Goal: Task Accomplishment & Management: Manage account settings

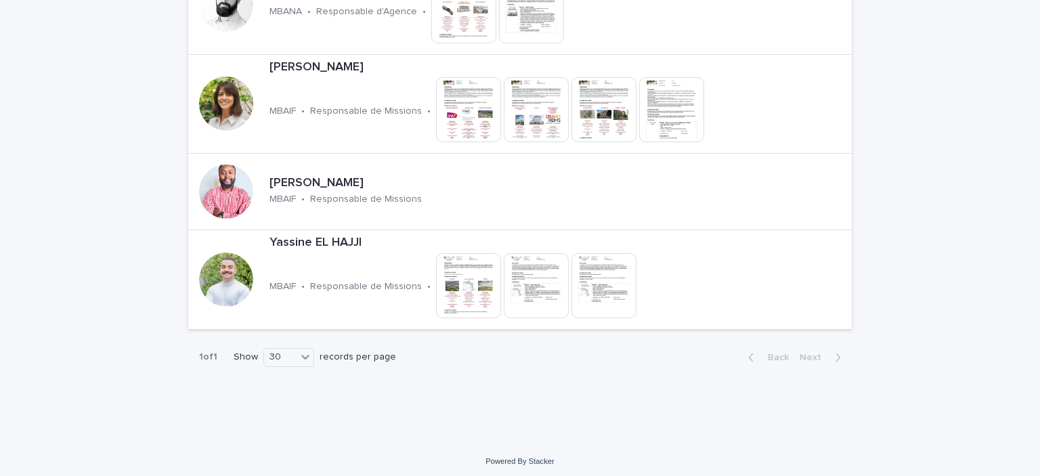
scroll to position [2914, 0]
click at [336, 193] on p "Responsable de Missions" at bounding box center [366, 199] width 112 height 12
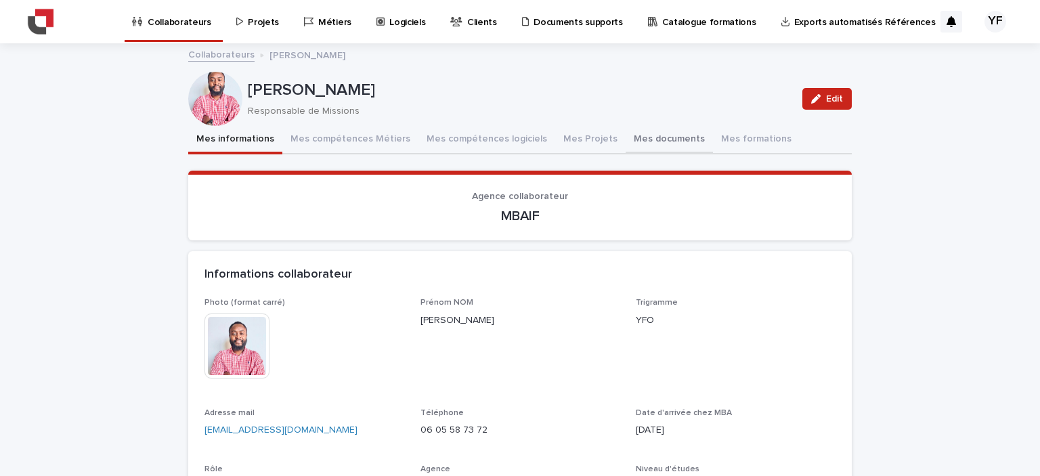
click at [626, 140] on button "Mes documents" at bounding box center [669, 140] width 87 height 28
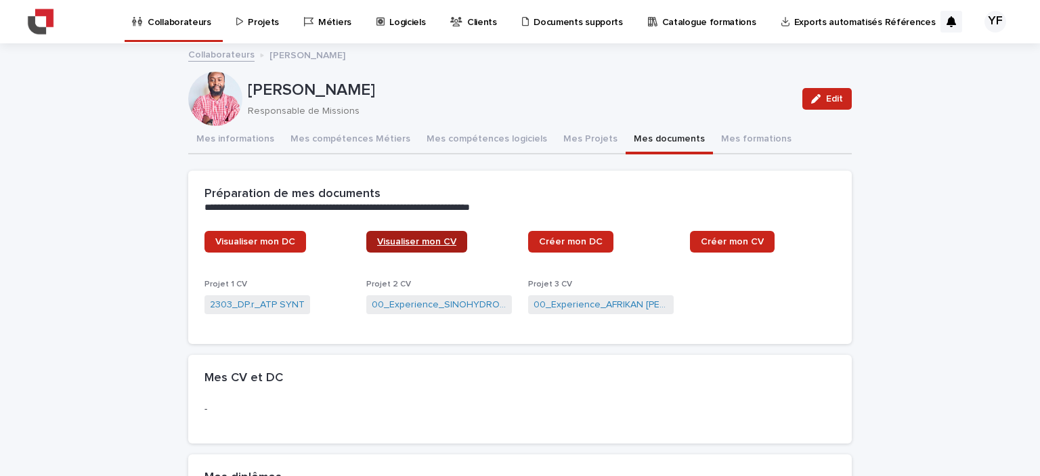
click at [415, 242] on span "Visualiser mon CV" at bounding box center [416, 241] width 79 height 9
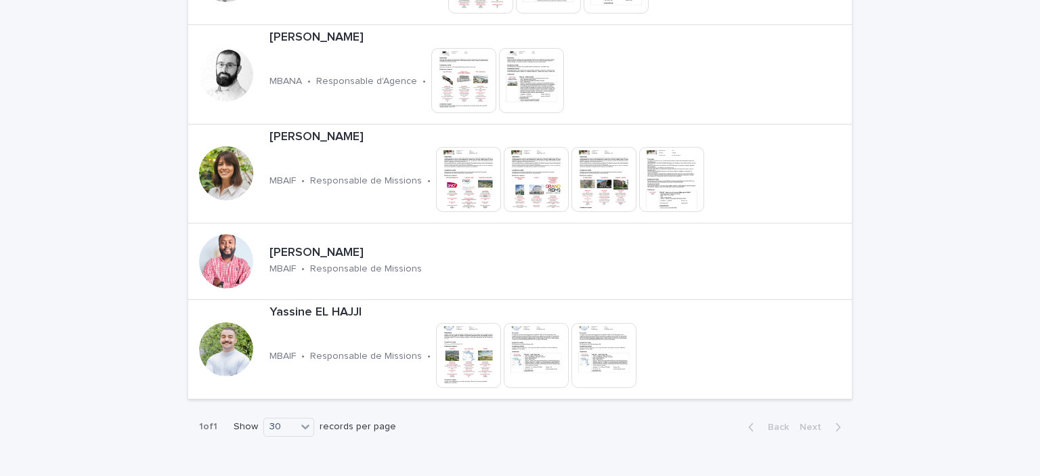
scroll to position [2914, 0]
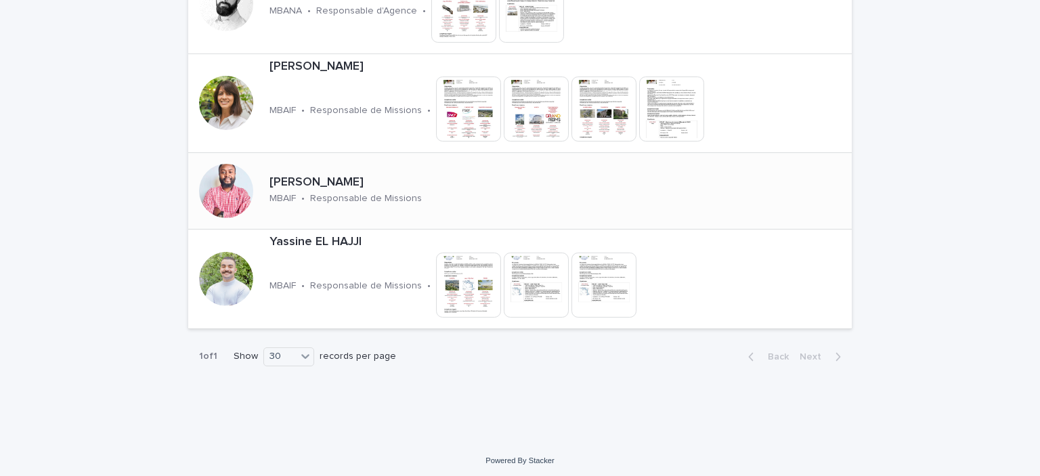
click at [516, 175] on p "[PERSON_NAME]" at bounding box center [393, 182] width 246 height 15
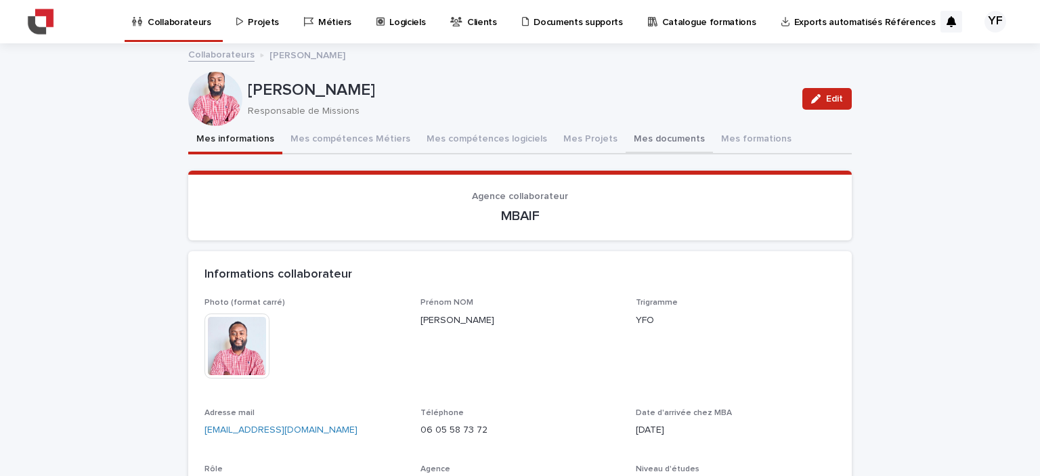
click at [626, 141] on button "Mes documents" at bounding box center [669, 140] width 87 height 28
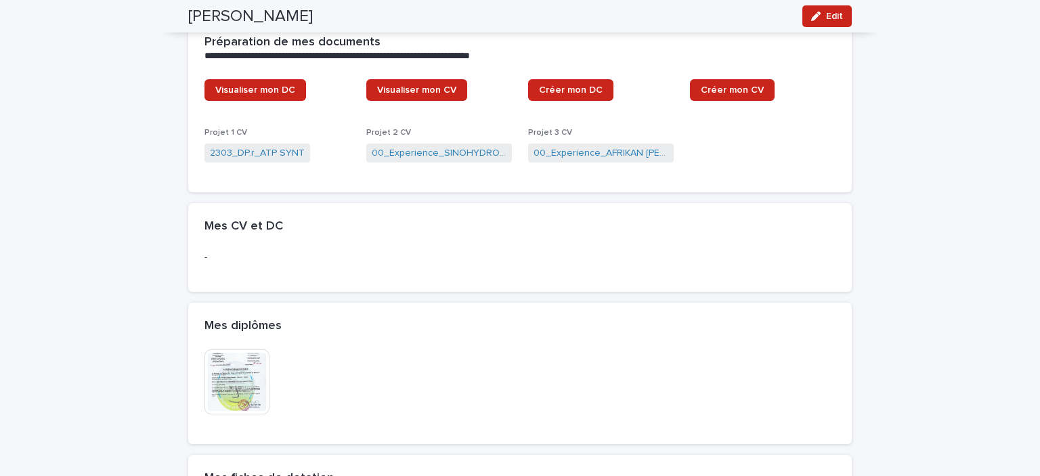
scroll to position [135, 0]
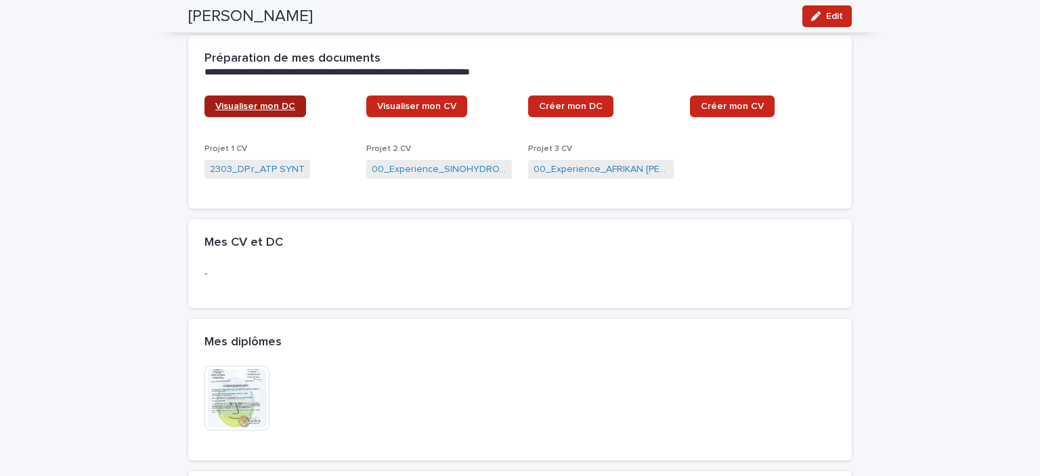
click at [263, 105] on span "Visualiser mon DC" at bounding box center [255, 106] width 80 height 9
click at [236, 106] on span "Visualiser mon DC" at bounding box center [255, 106] width 80 height 9
click at [404, 106] on span "Visualiser mon CV" at bounding box center [416, 106] width 79 height 9
click at [565, 108] on span "Créer mon DC" at bounding box center [571, 106] width 64 height 9
click at [734, 102] on span "Créer mon CV" at bounding box center [732, 106] width 63 height 9
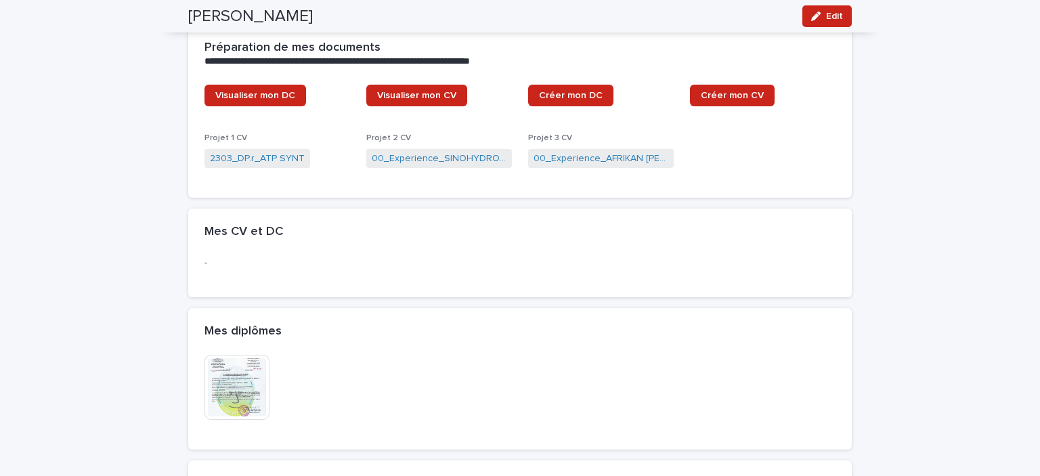
scroll to position [68, 0]
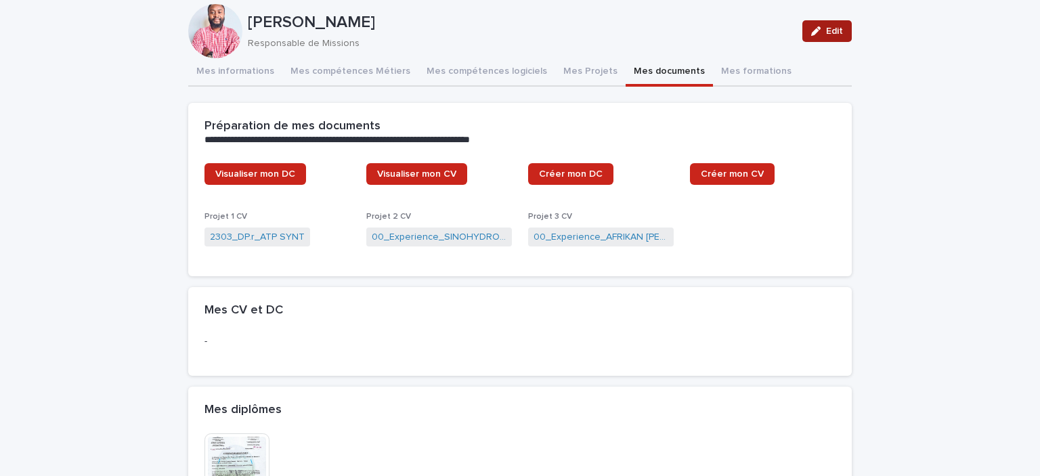
click at [811, 28] on icon "button" at bounding box center [815, 30] width 9 height 9
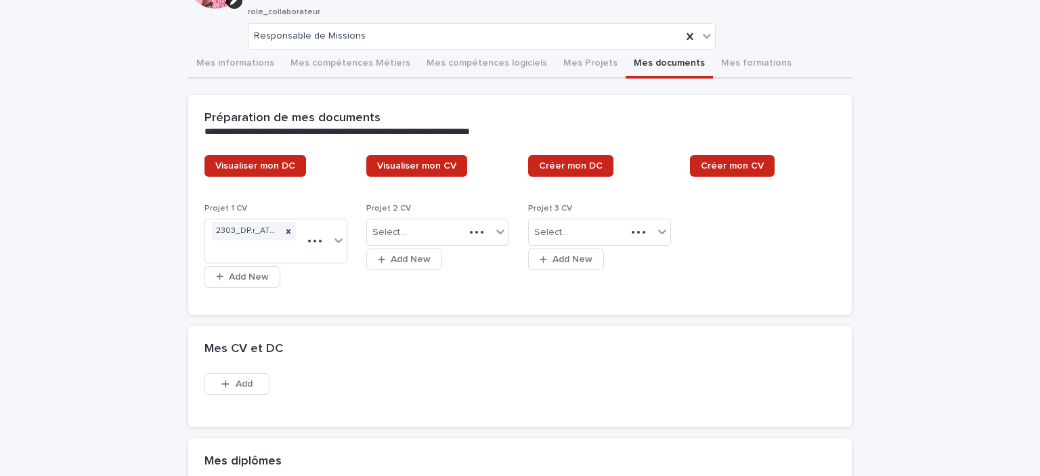
scroll to position [126, 0]
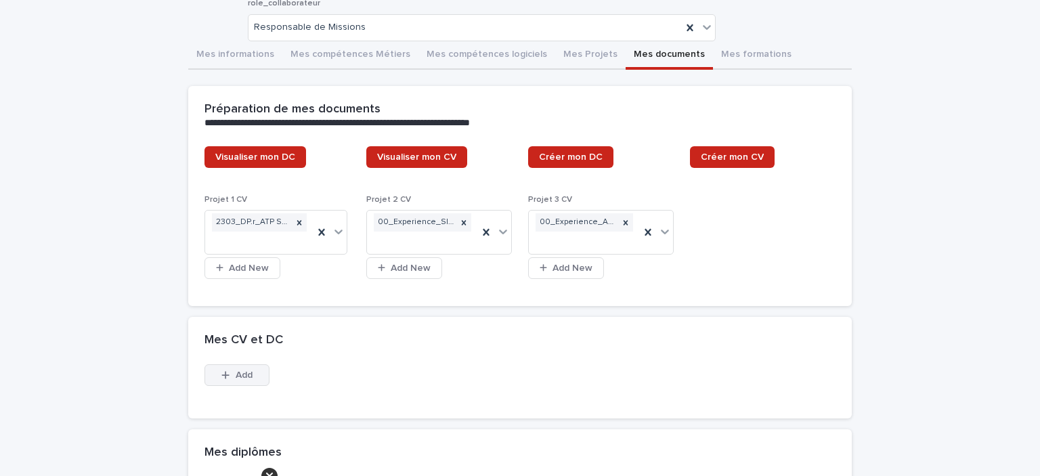
click at [222, 376] on icon "button" at bounding box center [225, 374] width 8 height 9
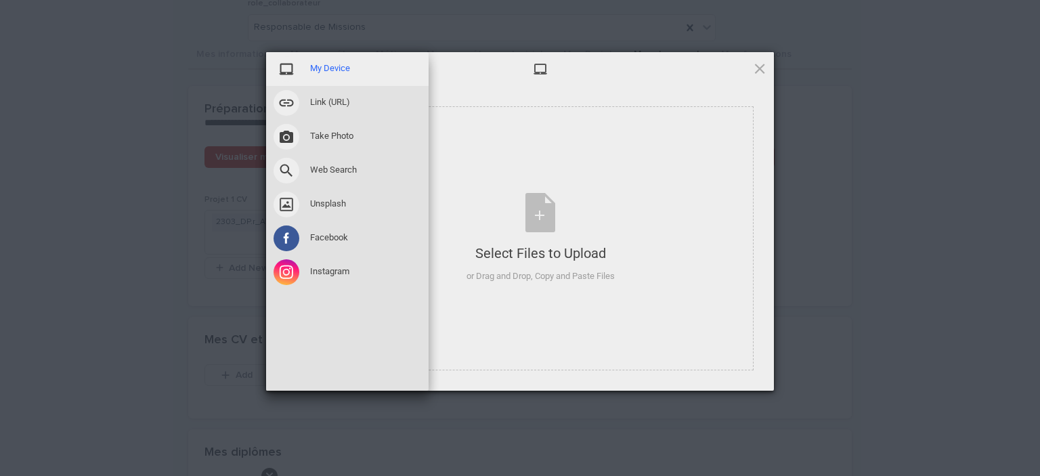
click at [341, 67] on span "My Device" at bounding box center [330, 68] width 40 height 12
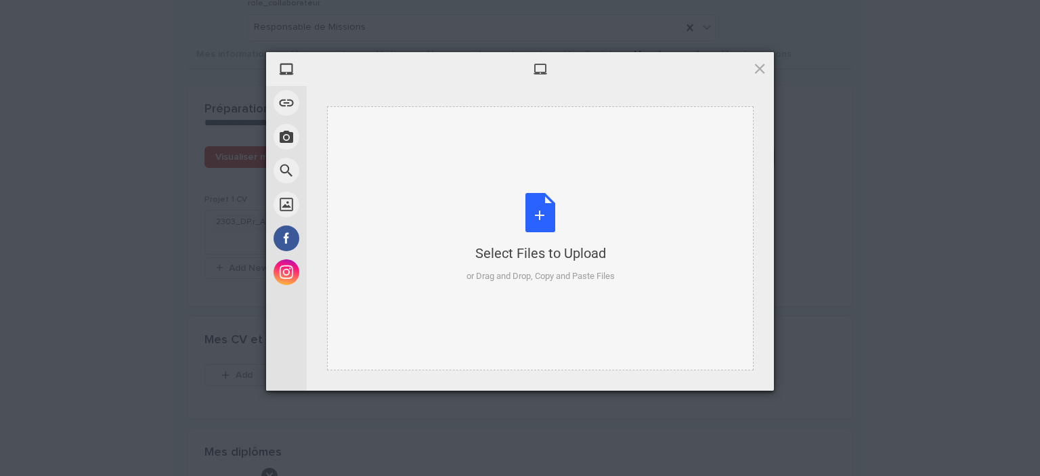
click at [547, 220] on div "Select Files to Upload or Drag and Drop, Copy and Paste Files" at bounding box center [541, 238] width 148 height 90
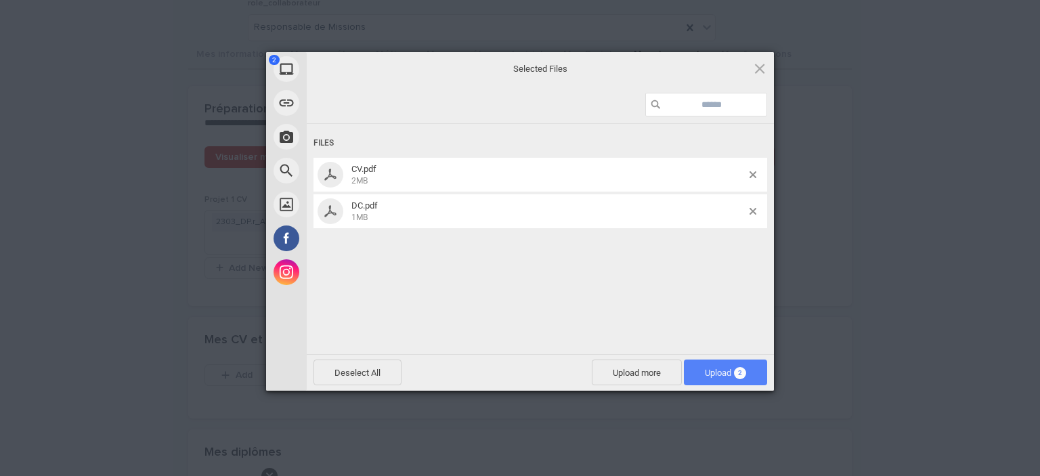
click at [730, 368] on span "Upload 2" at bounding box center [725, 373] width 41 height 10
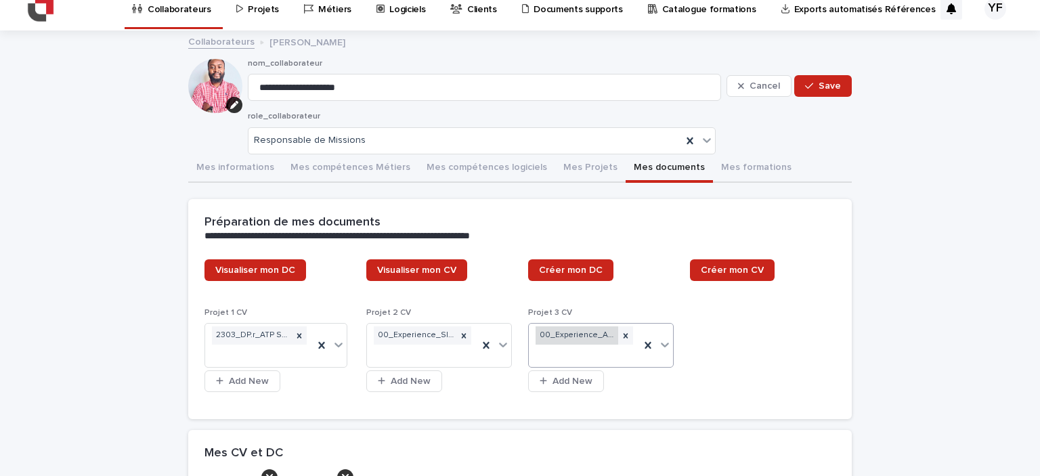
scroll to position [0, 0]
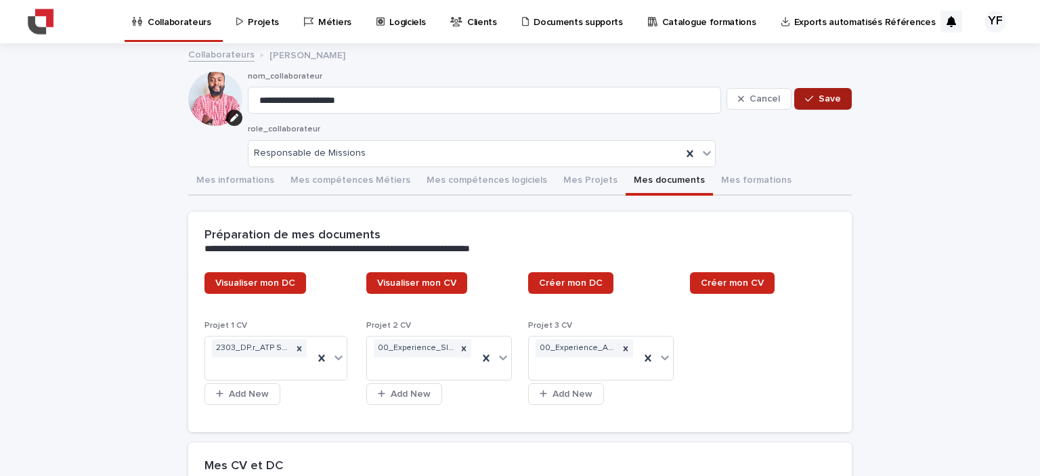
drag, startPoint x: 807, startPoint y: 100, endPoint x: 798, endPoint y: 100, distance: 8.8
click at [807, 100] on icon "button" at bounding box center [809, 98] width 8 height 9
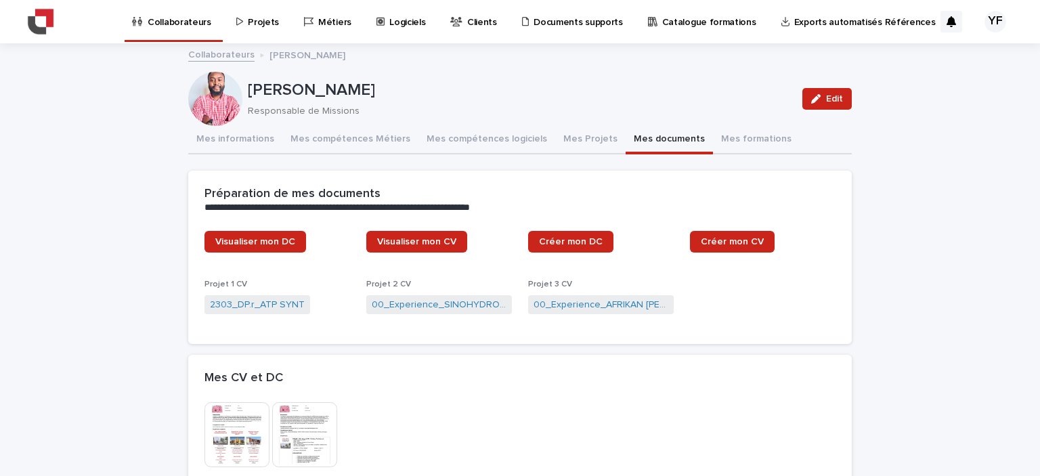
click at [192, 22] on p "Collaborateurs" at bounding box center [180, 14] width 64 height 28
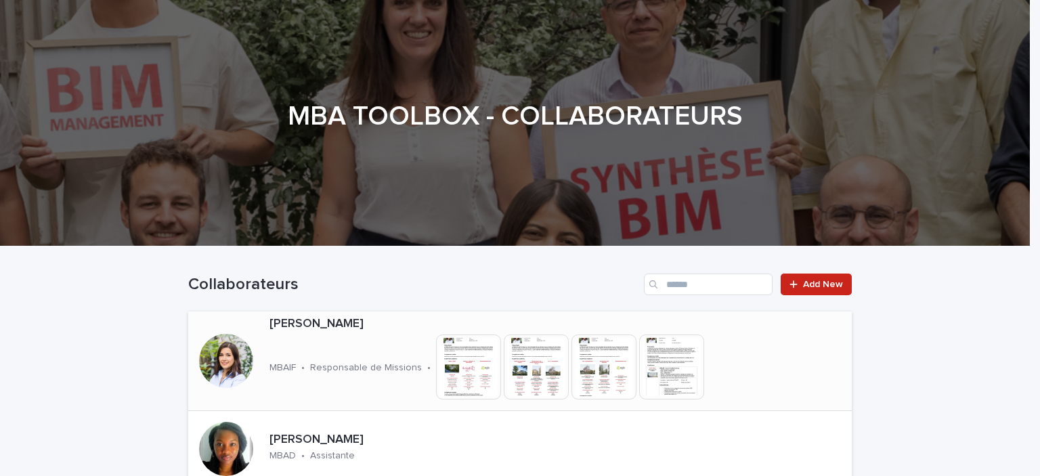
scroll to position [25, 0]
